Goal: Information Seeking & Learning: Learn about a topic

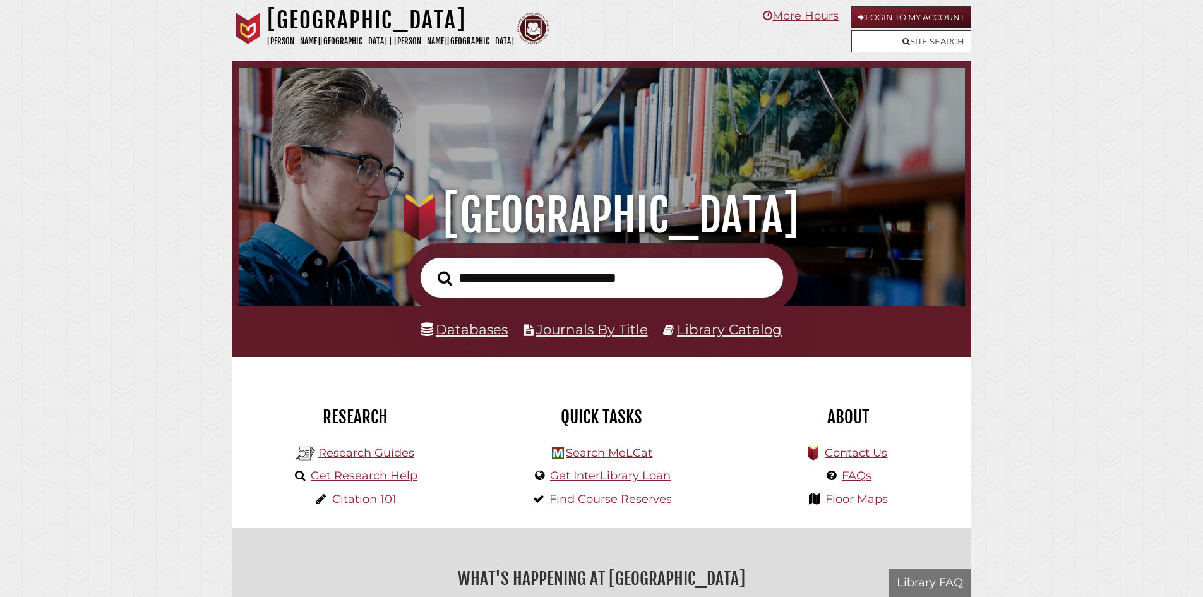
scroll to position [240, 720]
click at [534, 287] on input "text" at bounding box center [602, 277] width 364 height 41
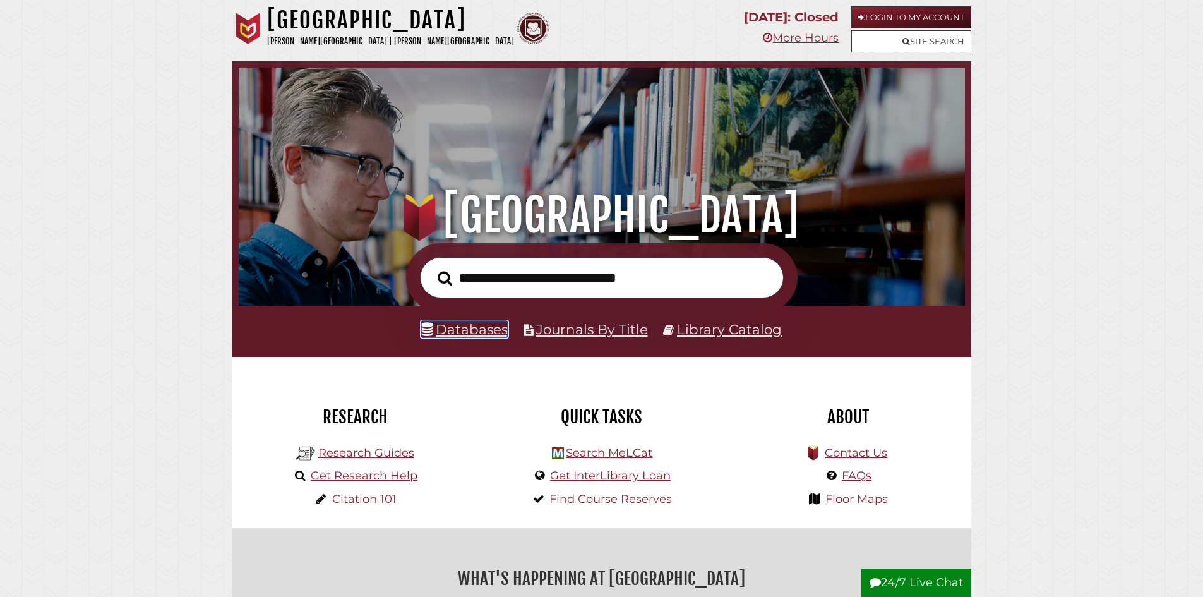
click at [454, 323] on link "Databases" at bounding box center [464, 329] width 87 height 16
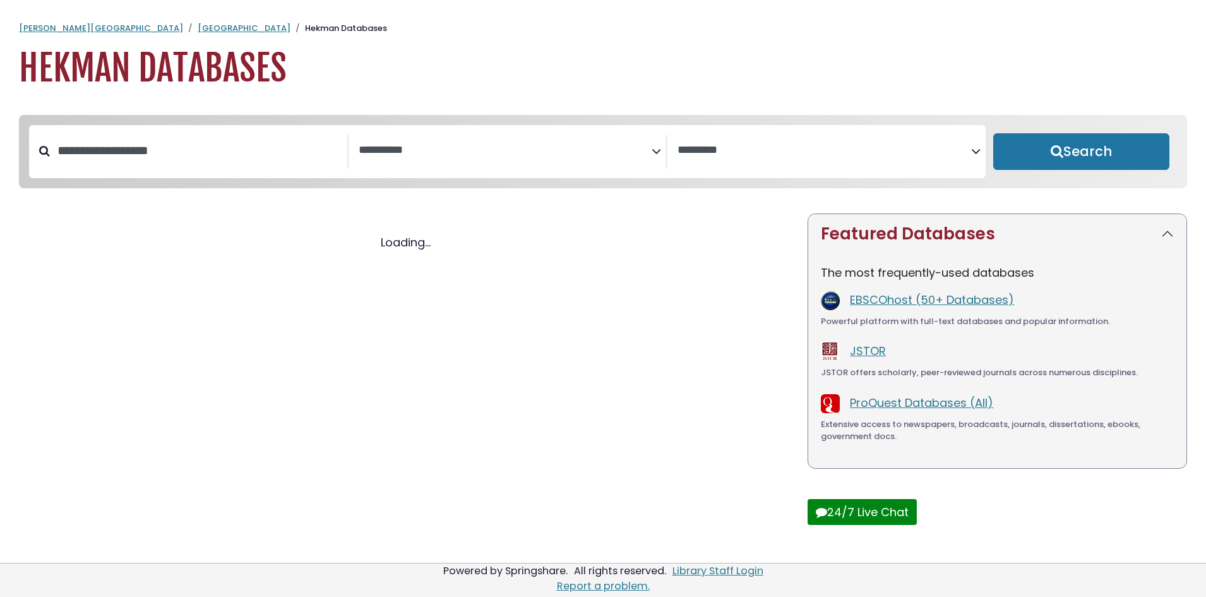
select select "Database Subject Filter"
select select "Database Vendors Filter"
select select "Database Subject Filter"
select select "Database Vendors Filter"
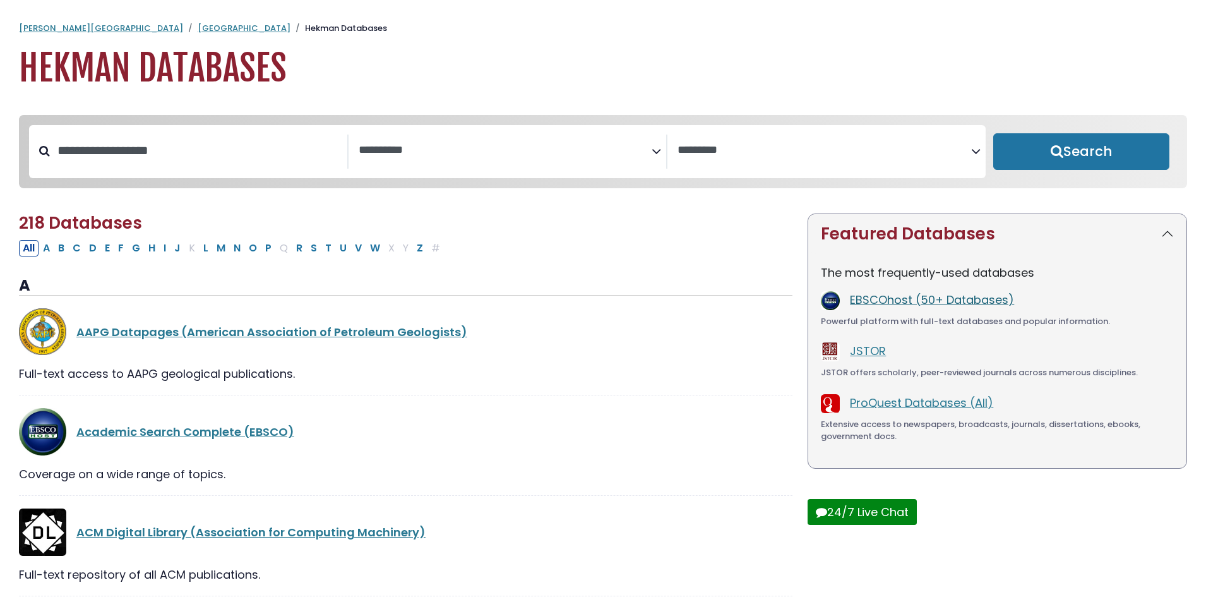
click at [885, 307] on link "EBSCOhost (50+ Databases)" at bounding box center [932, 300] width 164 height 16
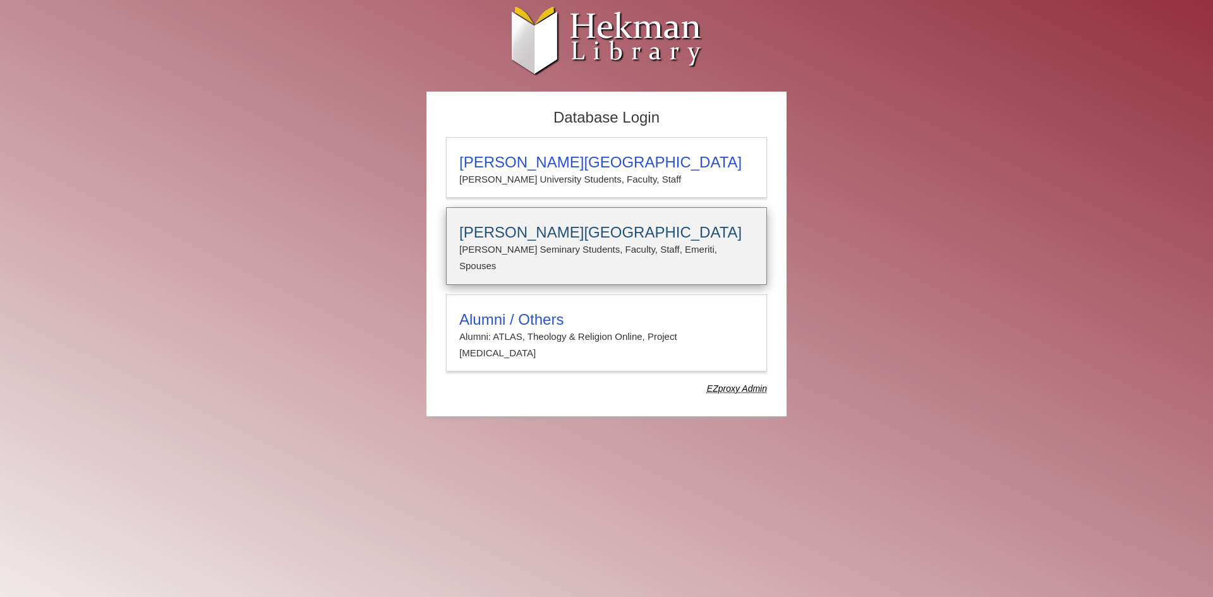
type input "**********"
click at [571, 243] on p "Calvin Seminary Students, Faculty, Staff, Emeriti, Spouses" at bounding box center [606, 257] width 294 height 33
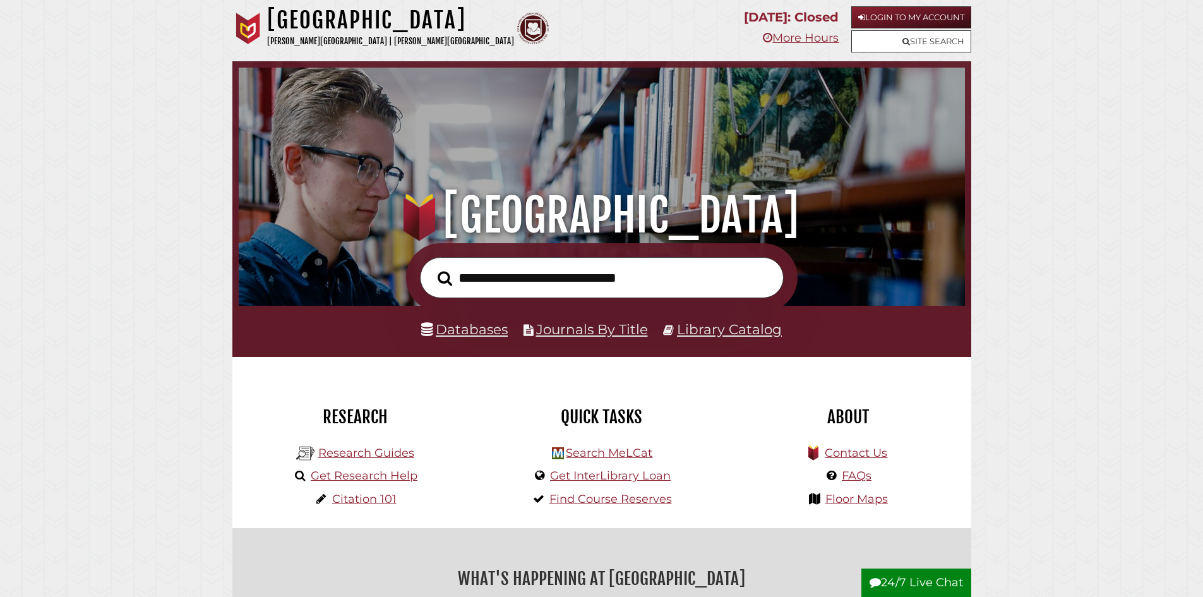
scroll to position [240, 720]
click at [916, 20] on link "Login to My Account" at bounding box center [911, 17] width 120 height 22
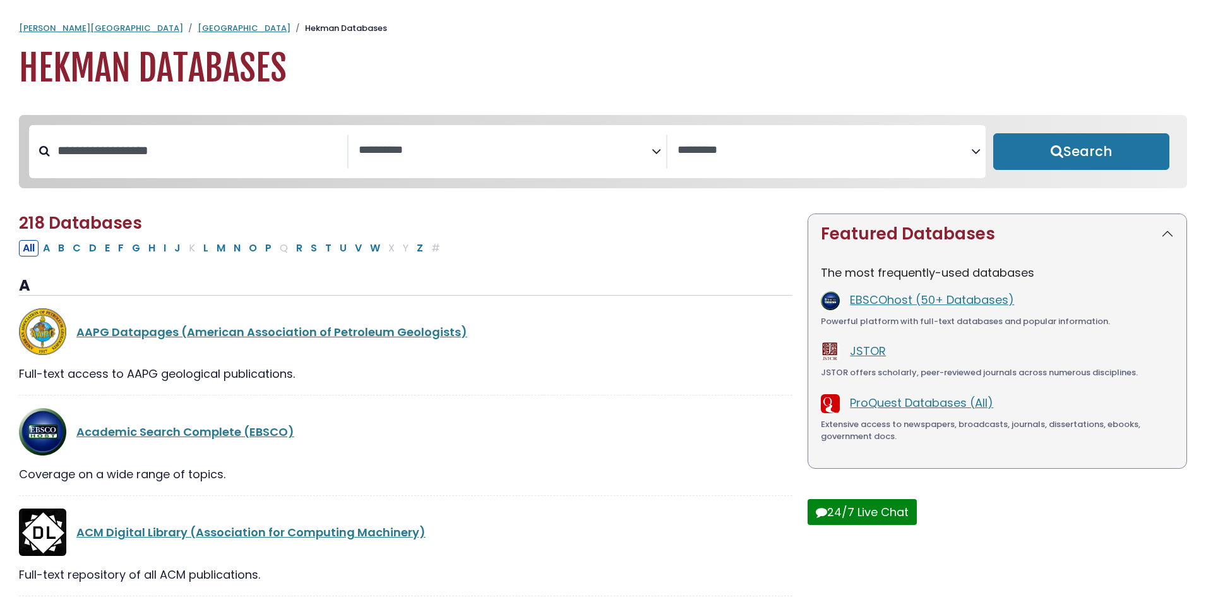
select select "Database Subject Filter"
select select "Database Vendors Filter"
click at [889, 303] on link "EBSCOhost (50+ Databases)" at bounding box center [932, 300] width 164 height 16
